Goal: Navigation & Orientation: Find specific page/section

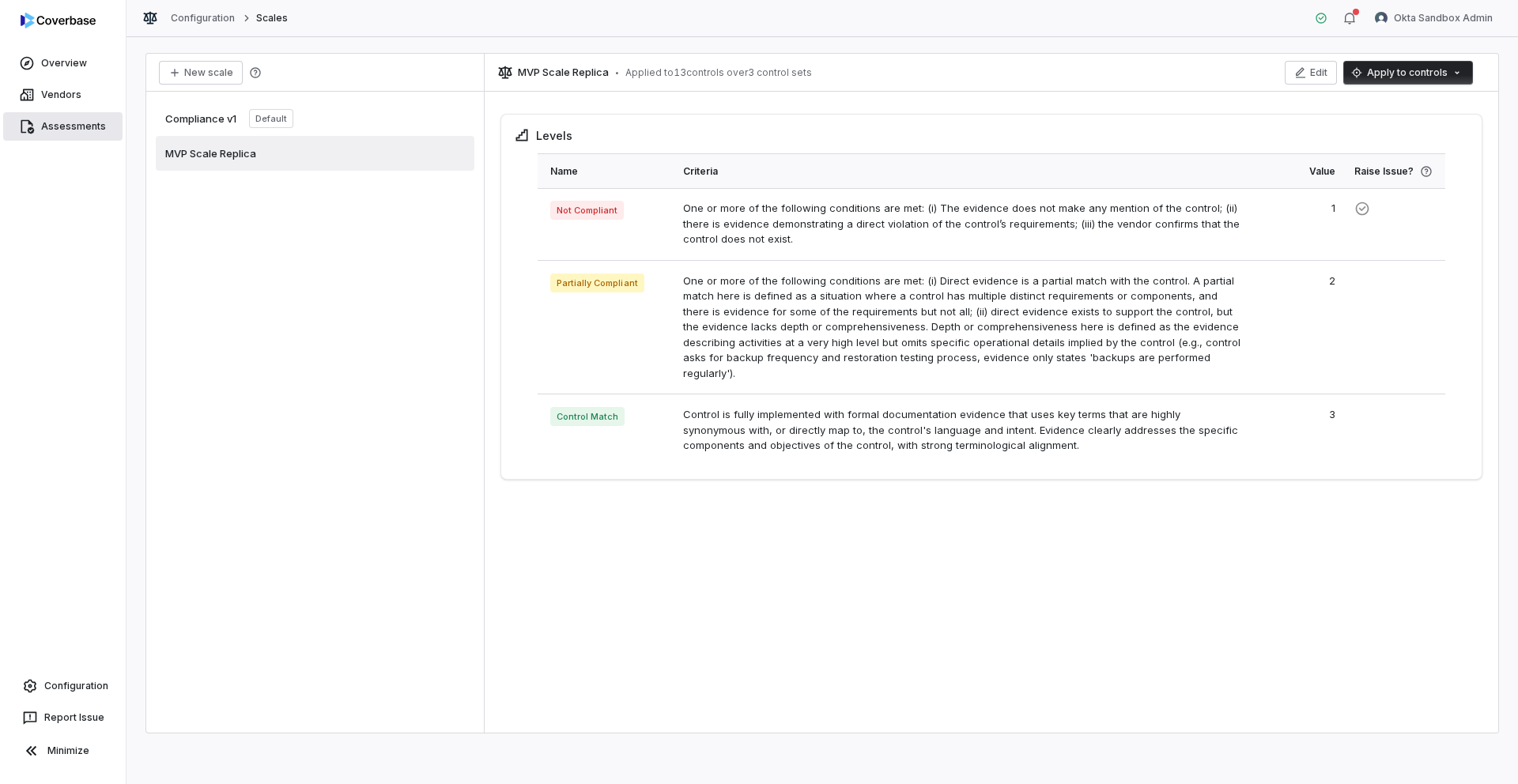
click at [54, 120] on span "Assessments" at bounding box center [73, 126] width 65 height 13
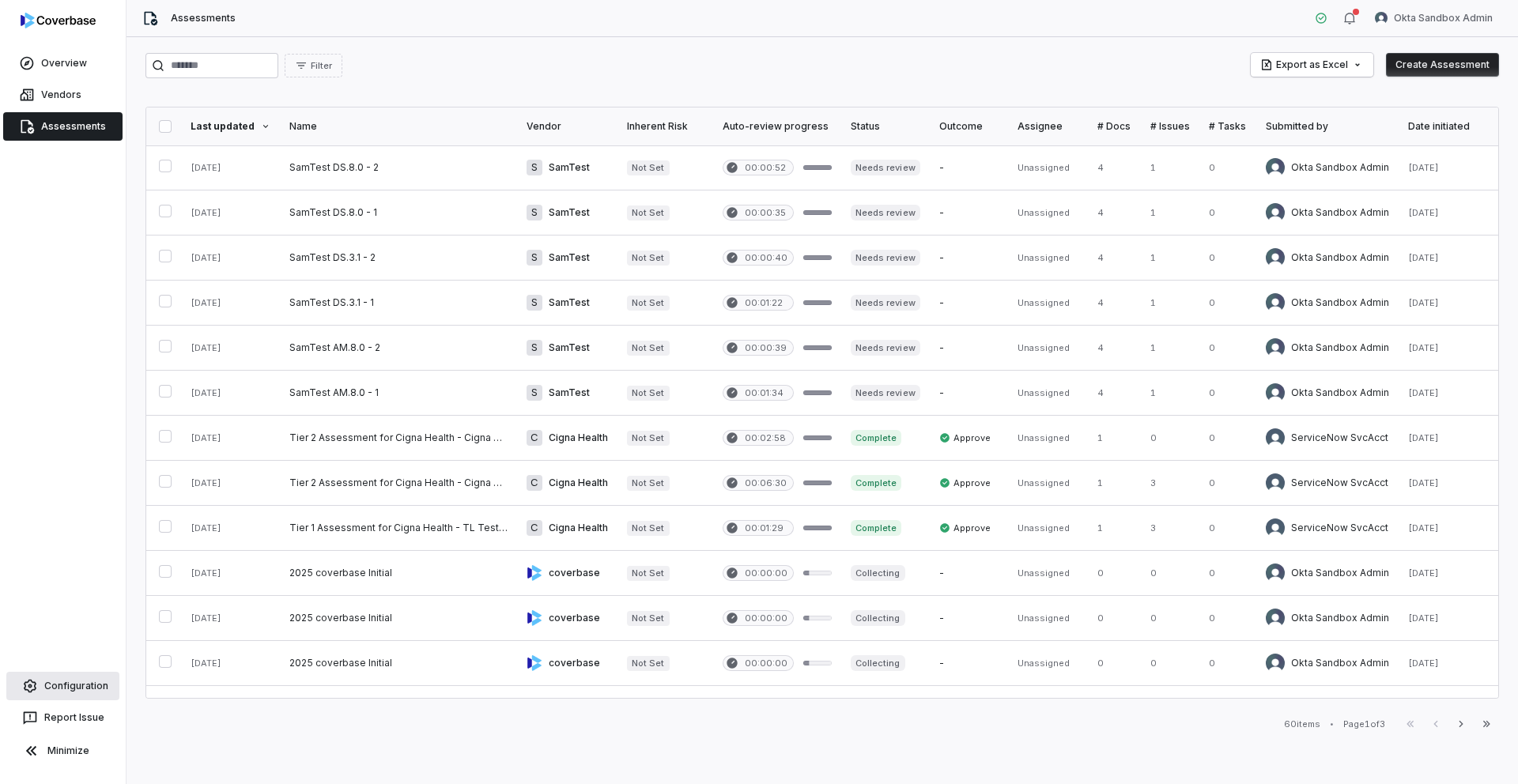
click at [66, 683] on span "Configuration" at bounding box center [76, 686] width 64 height 13
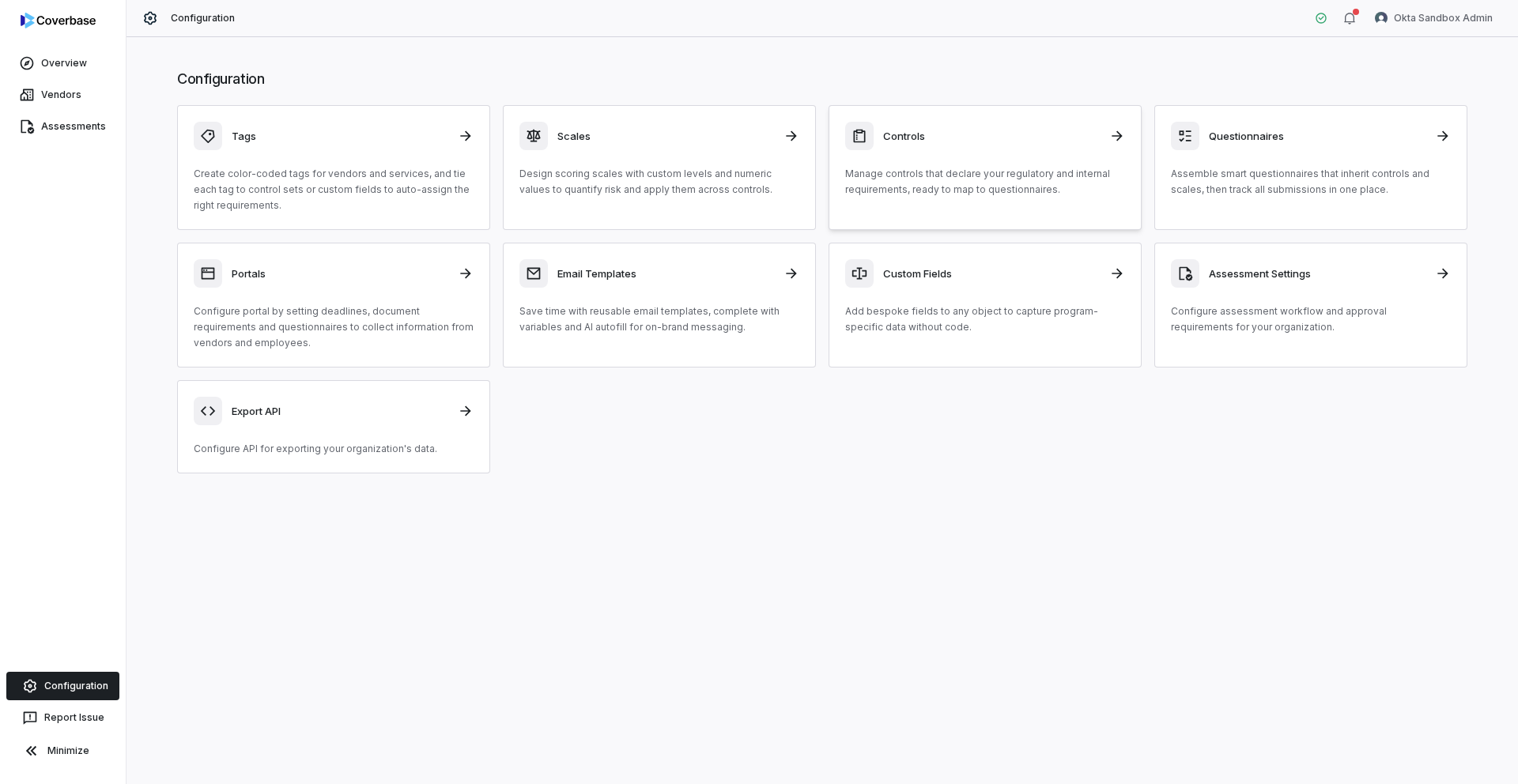
click at [909, 132] on h3 "Controls" at bounding box center [991, 136] width 217 height 14
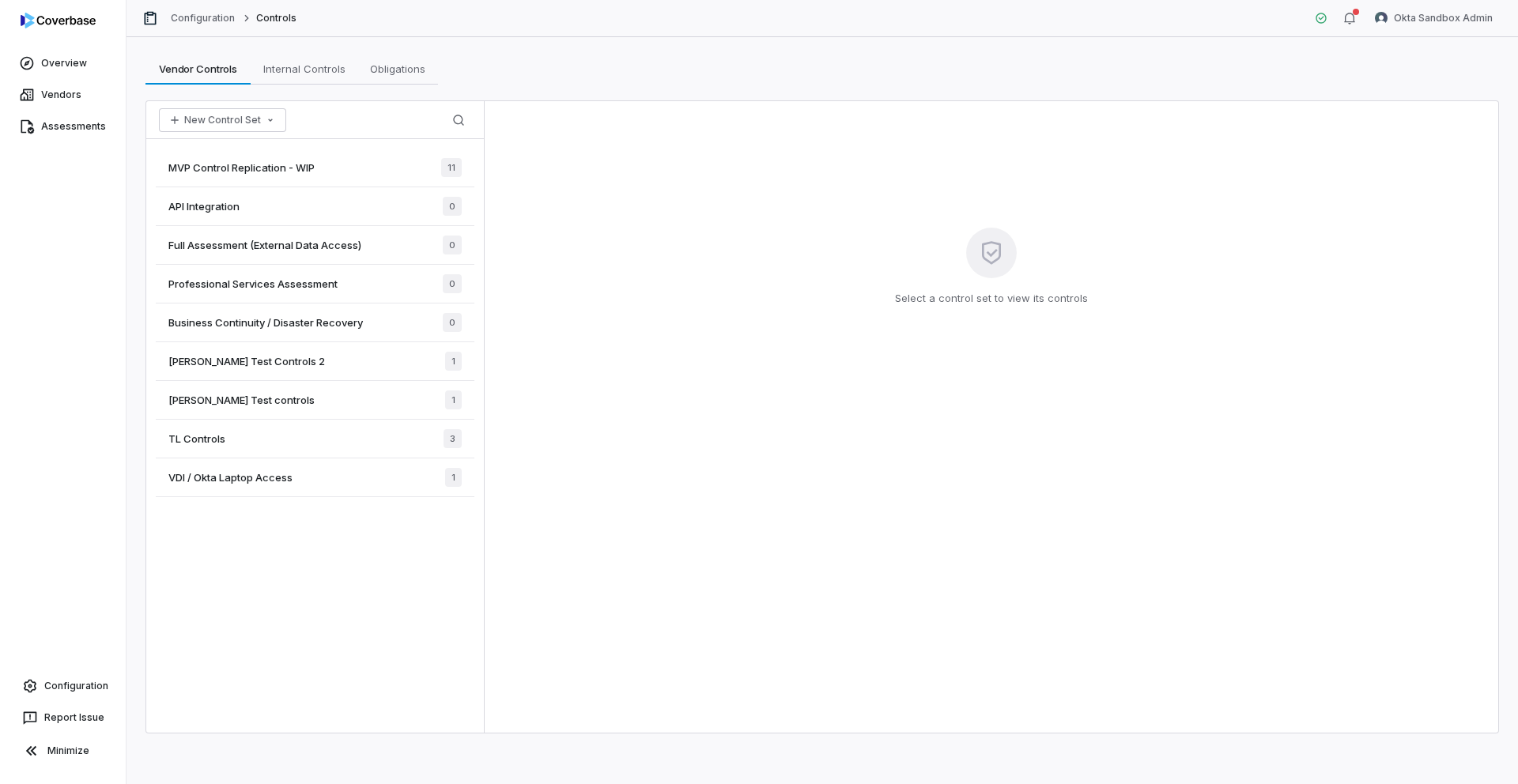
click at [193, 353] on div "[PERSON_NAME] Test Controls 2 1" at bounding box center [315, 362] width 318 height 39
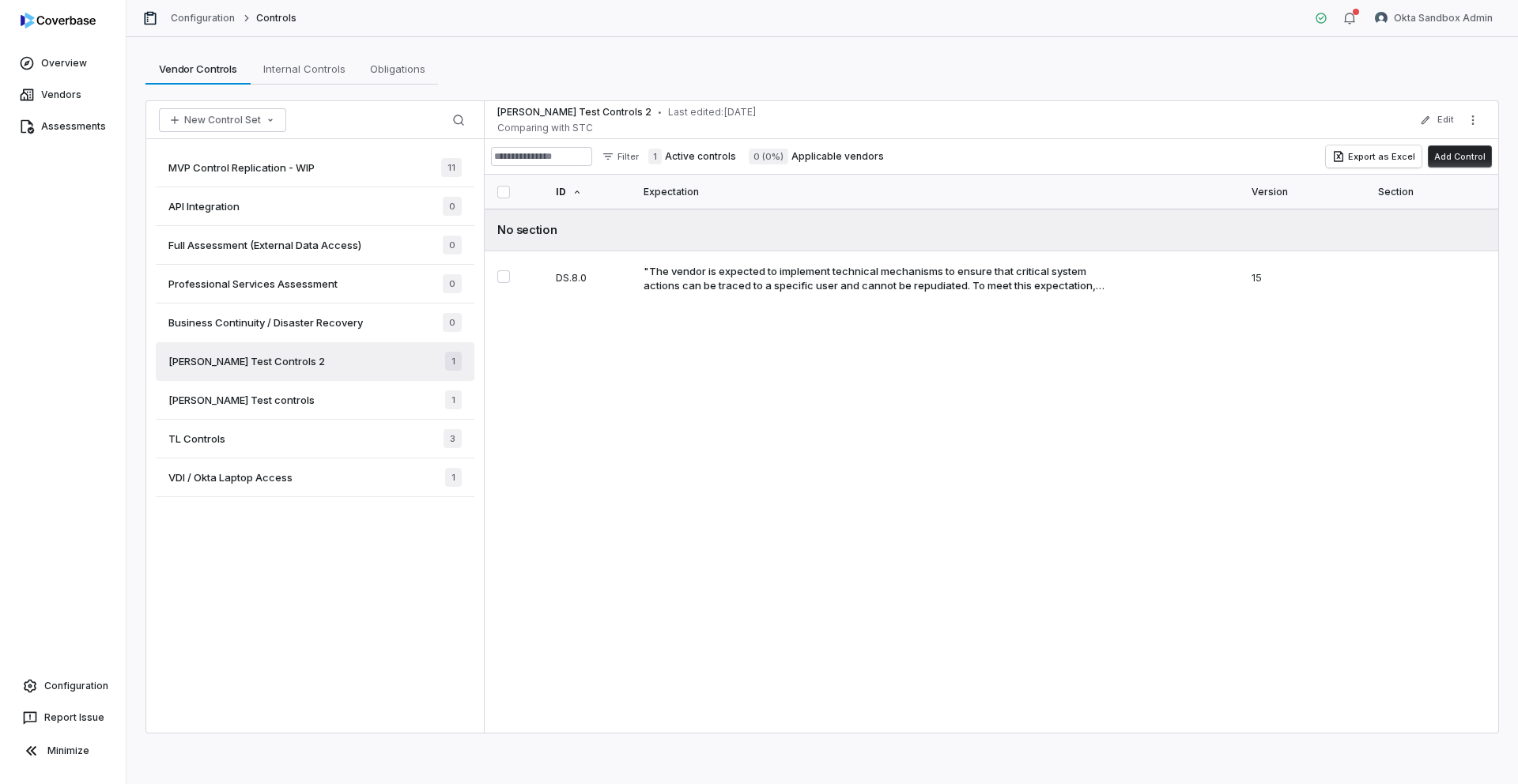
click at [292, 170] on span "MVP Control Replication - WIP" at bounding box center [241, 168] width 147 height 14
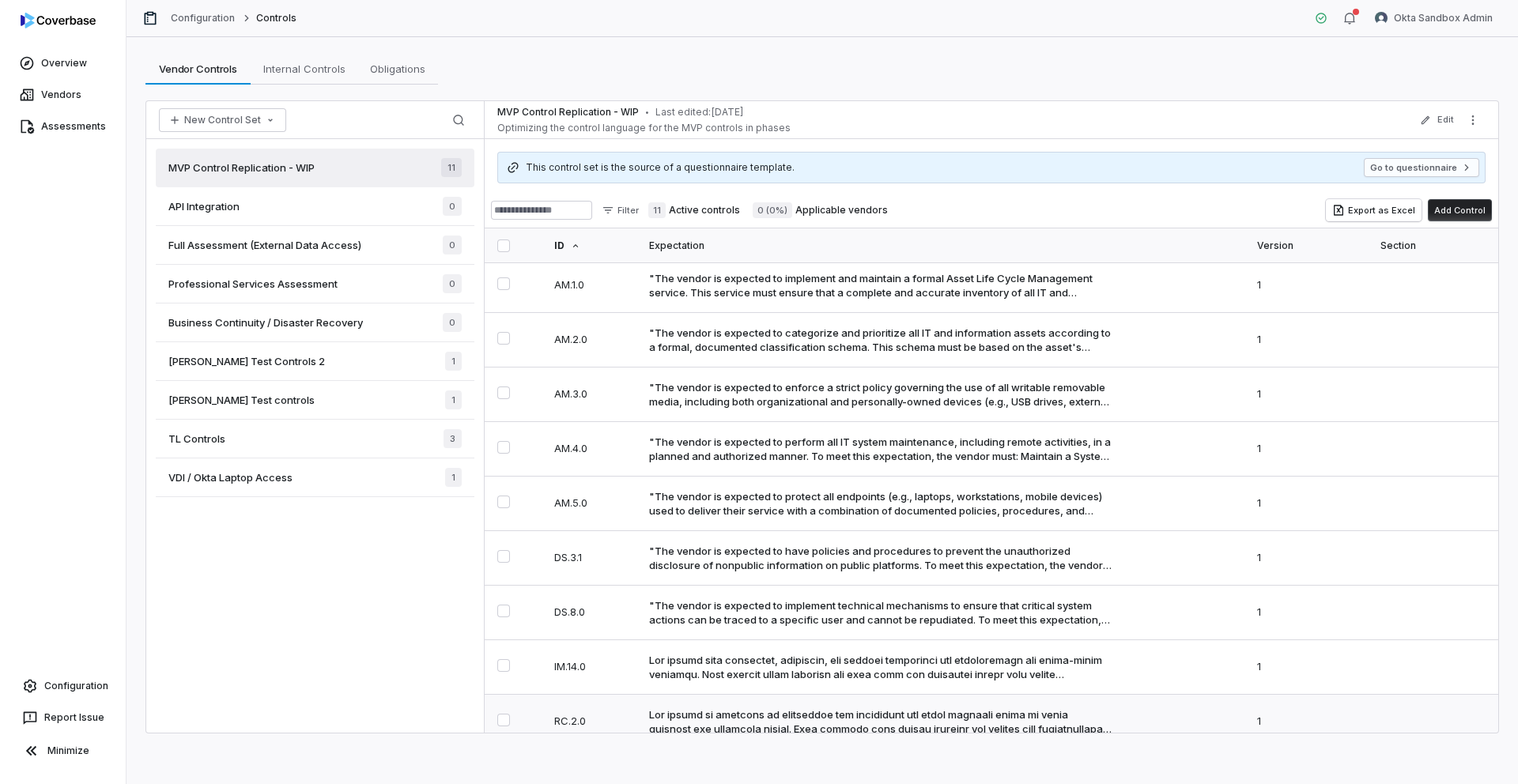
scroll to position [172, 0]
